Goal: Information Seeking & Learning: Learn about a topic

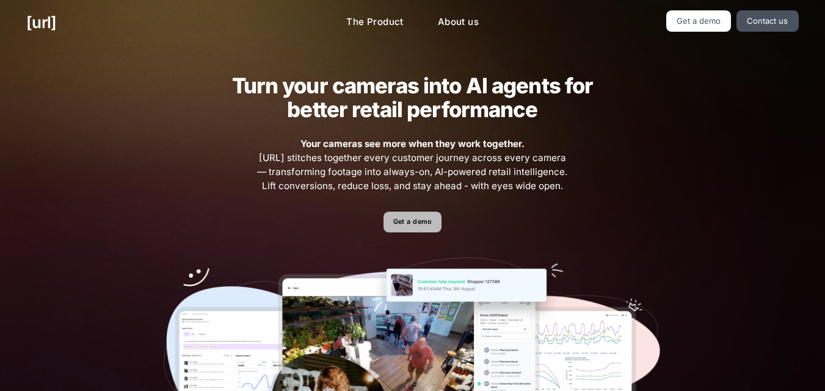
click at [423, 226] on link "Get a demo" at bounding box center [412, 222] width 58 height 21
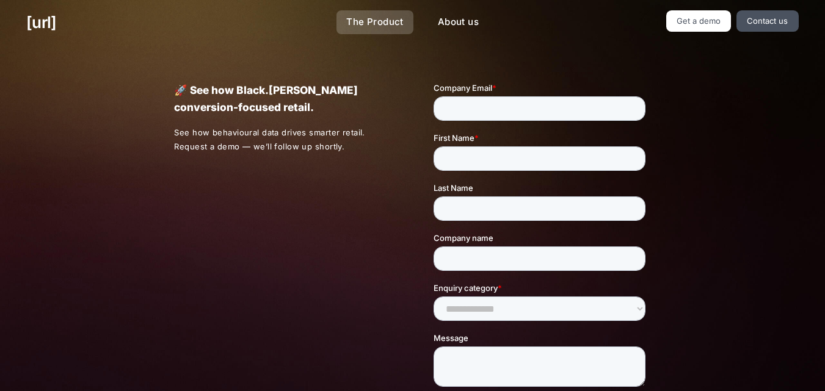
click at [386, 12] on link "The Product" at bounding box center [374, 22] width 77 height 24
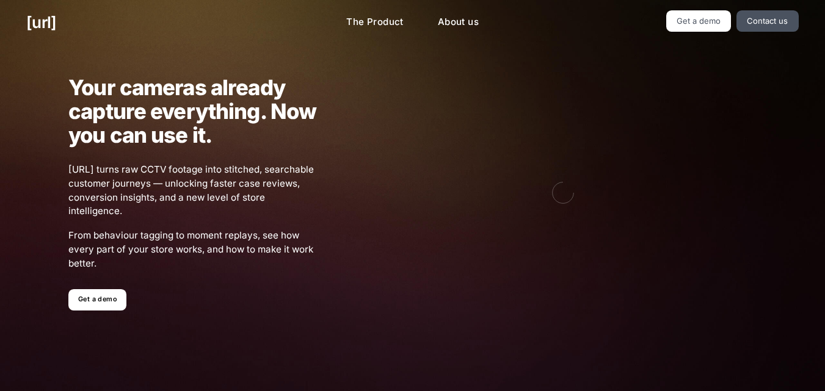
click at [82, 18] on ul "[URL]" at bounding box center [147, 22] width 242 height 24
drag, startPoint x: 88, startPoint y: 16, endPoint x: 63, endPoint y: 46, distance: 39.0
click at [41, 42] on div "[URL] The Product About us Get a demo Contact us" at bounding box center [412, 22] width 825 height 45
click at [127, 48] on div "Your cameras already capture everything. Now you can use it. [URL] turns raw CC…" at bounding box center [412, 193] width 825 height 296
